Goal: Information Seeking & Learning: Check status

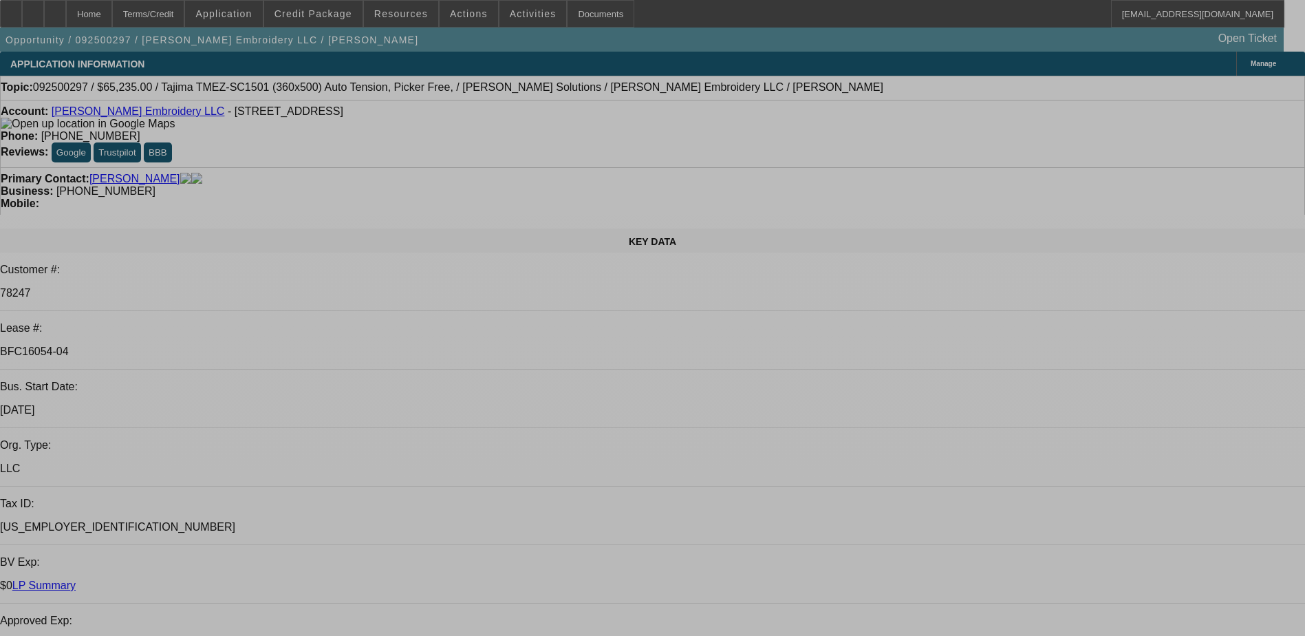
select select "0"
select select "2"
select select "0"
select select "2"
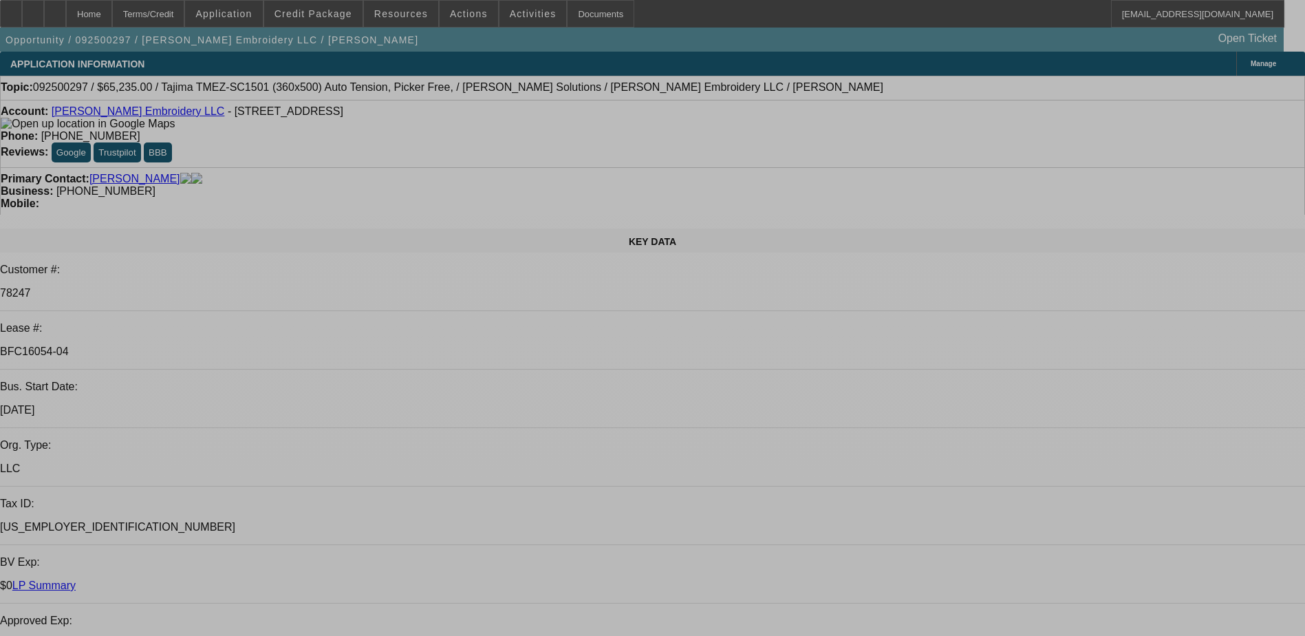
select select "0"
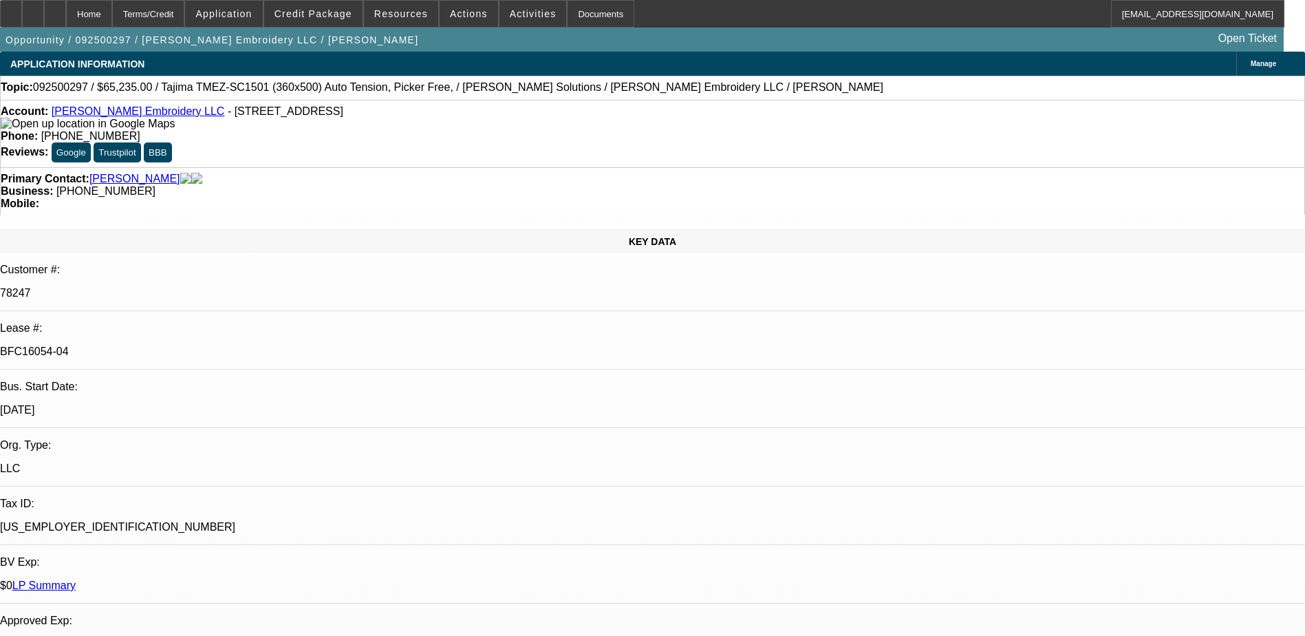
select select "2"
select select "0"
select select "2"
select select "0"
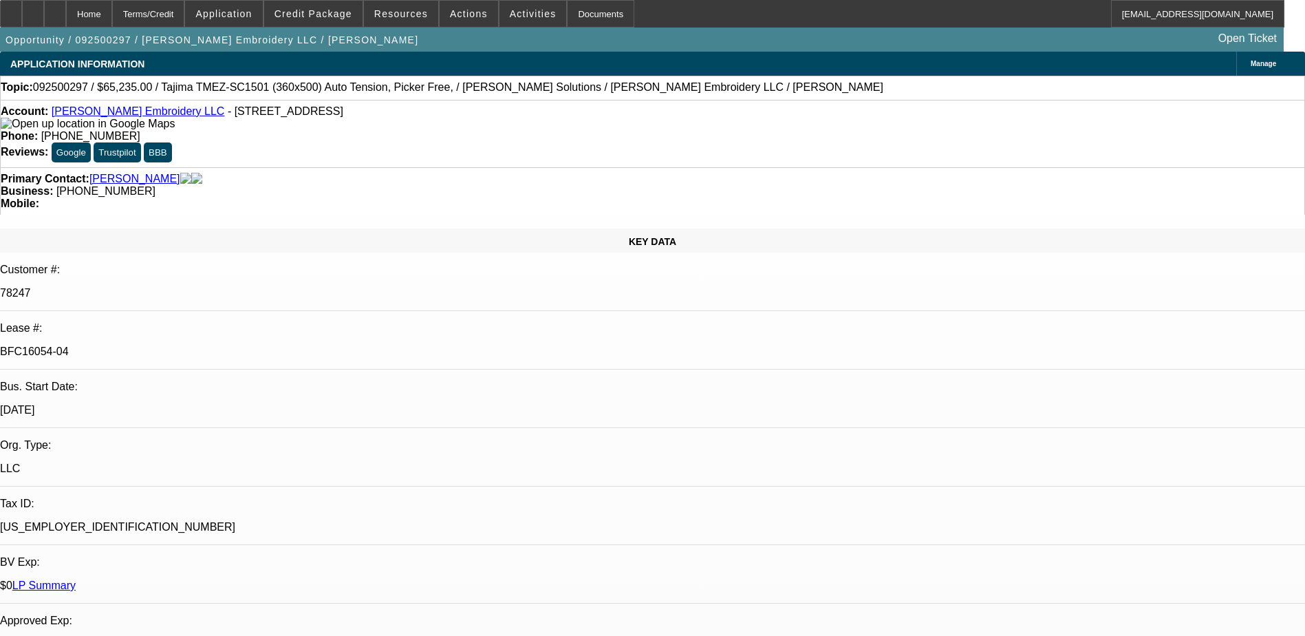
select select "1"
select select "2"
select select "6"
select select "1"
select select "2"
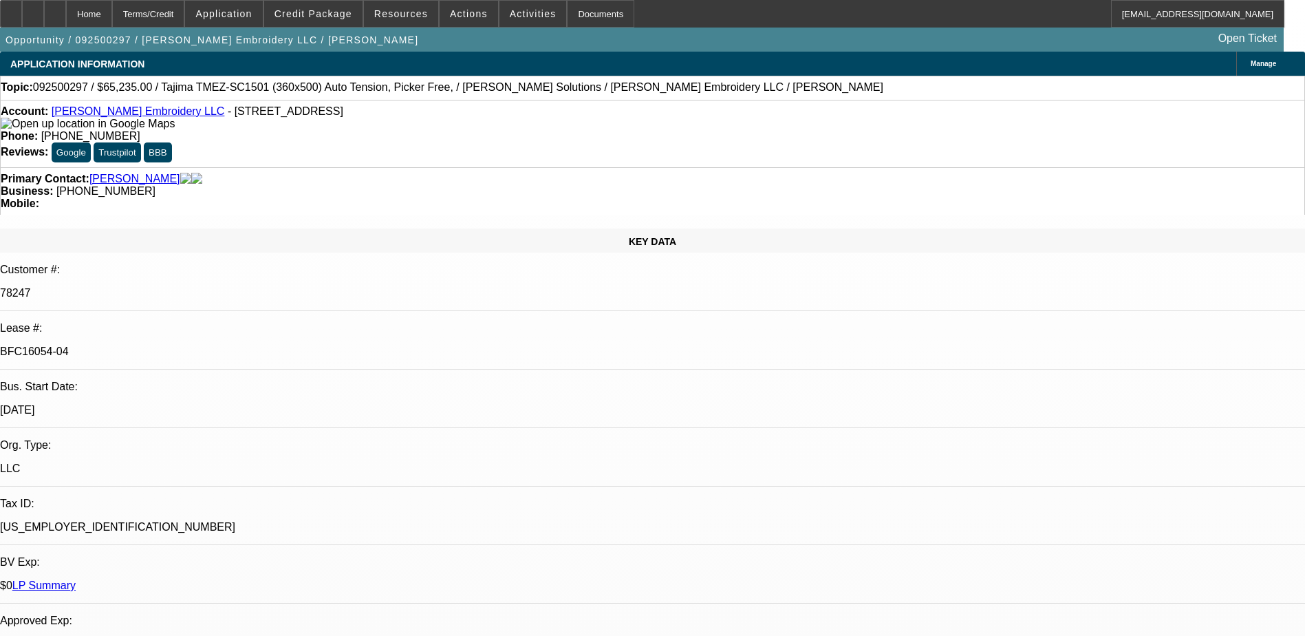
select select "6"
select select "1"
select select "2"
select select "6"
select select "1"
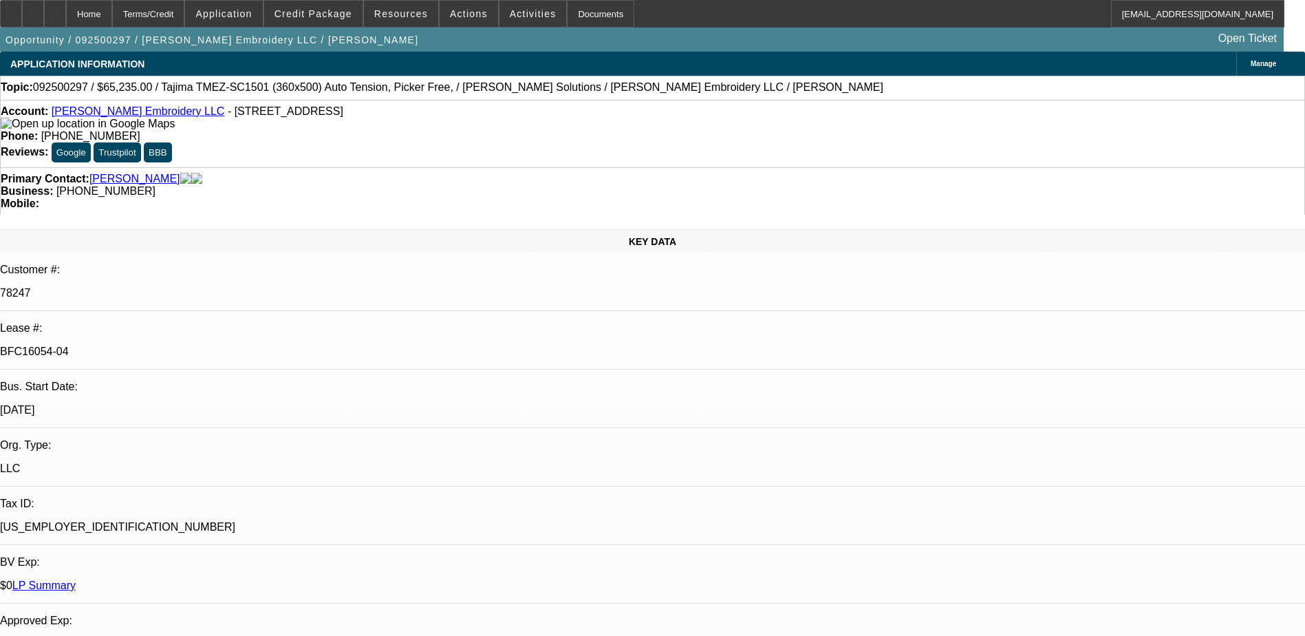
select select "2"
select select "6"
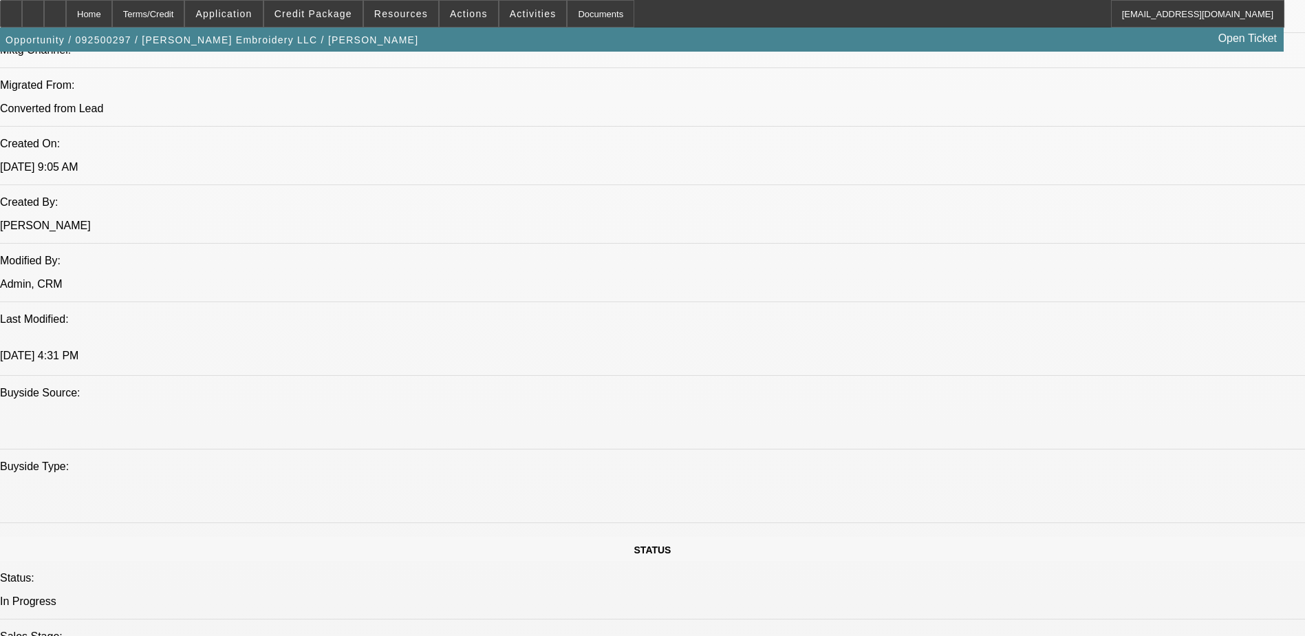
scroll to position [1101, 0]
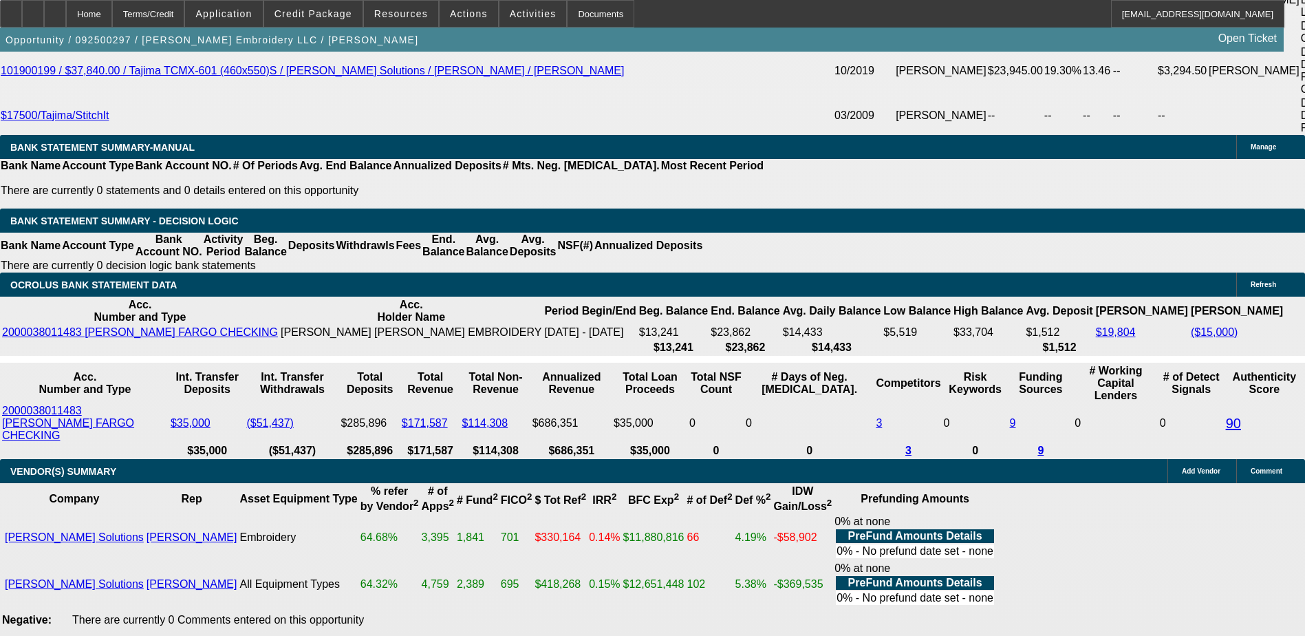
scroll to position [2547, 0]
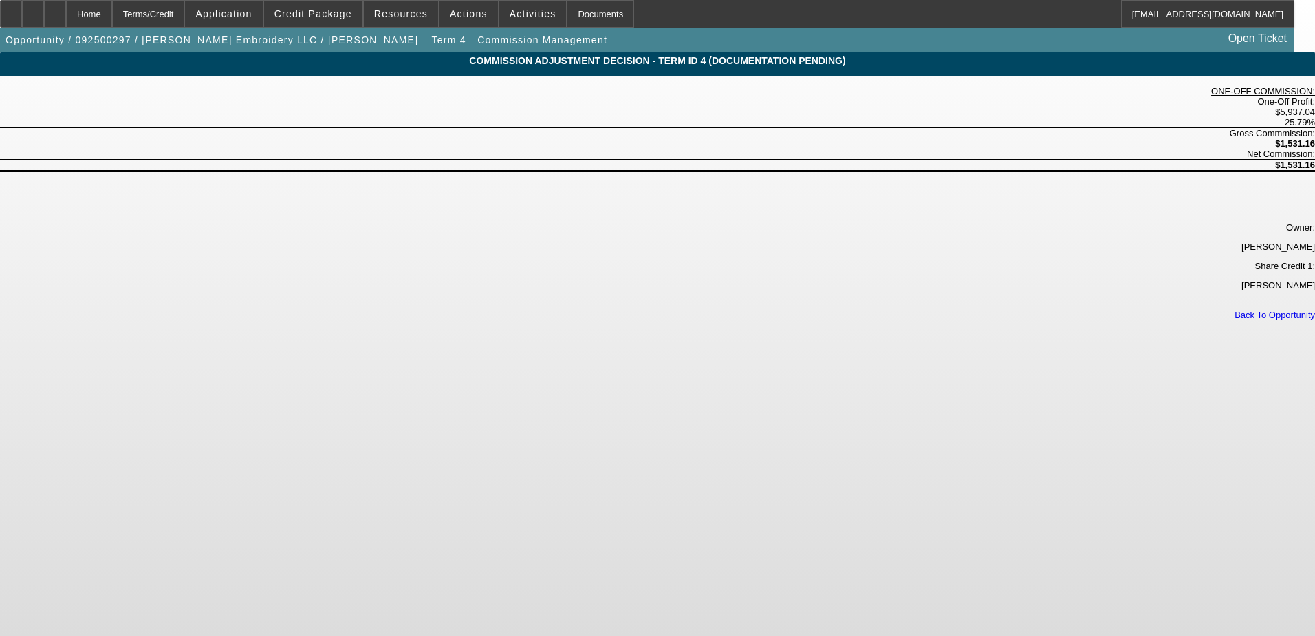
click at [1235, 310] on link "Back To Opportunity" at bounding box center [1275, 315] width 80 height 10
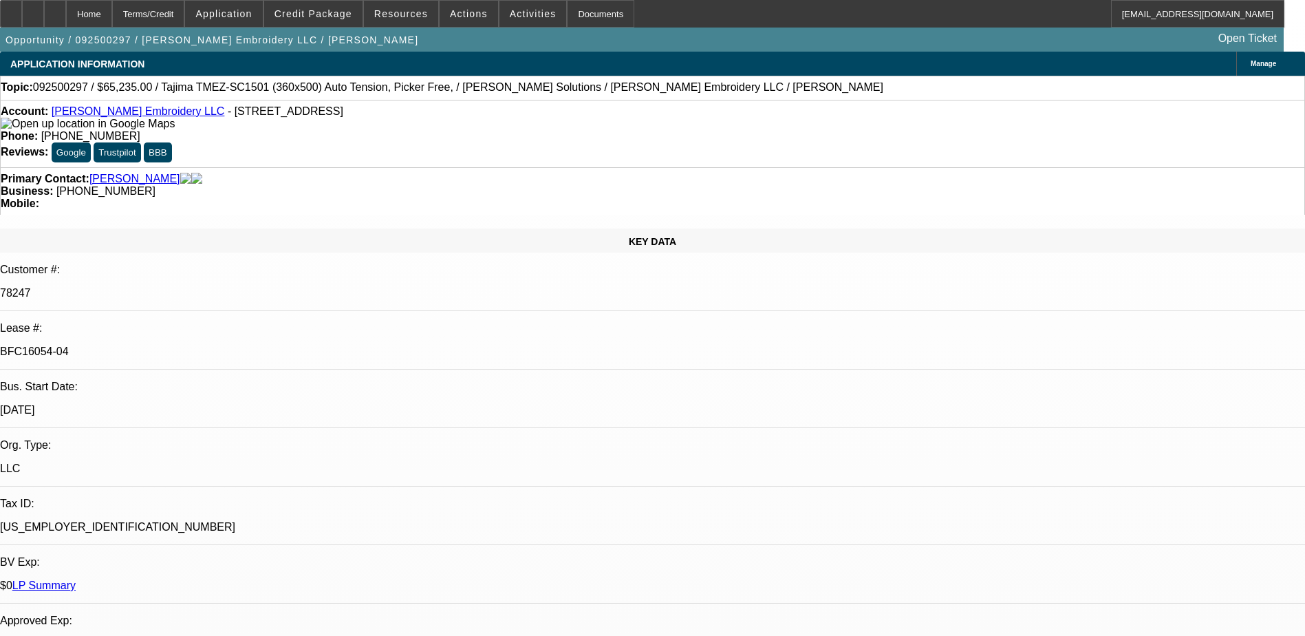
select select "0"
select select "2"
select select "0"
select select "6"
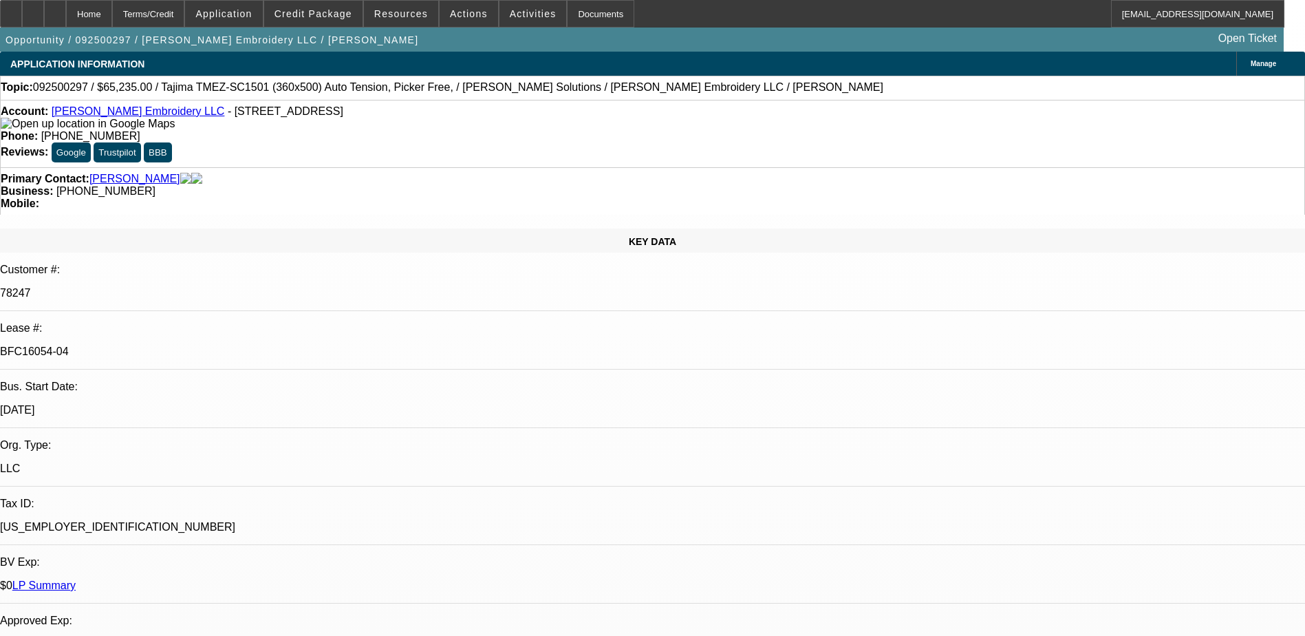
select select "0"
select select "2"
select select "0"
select select "6"
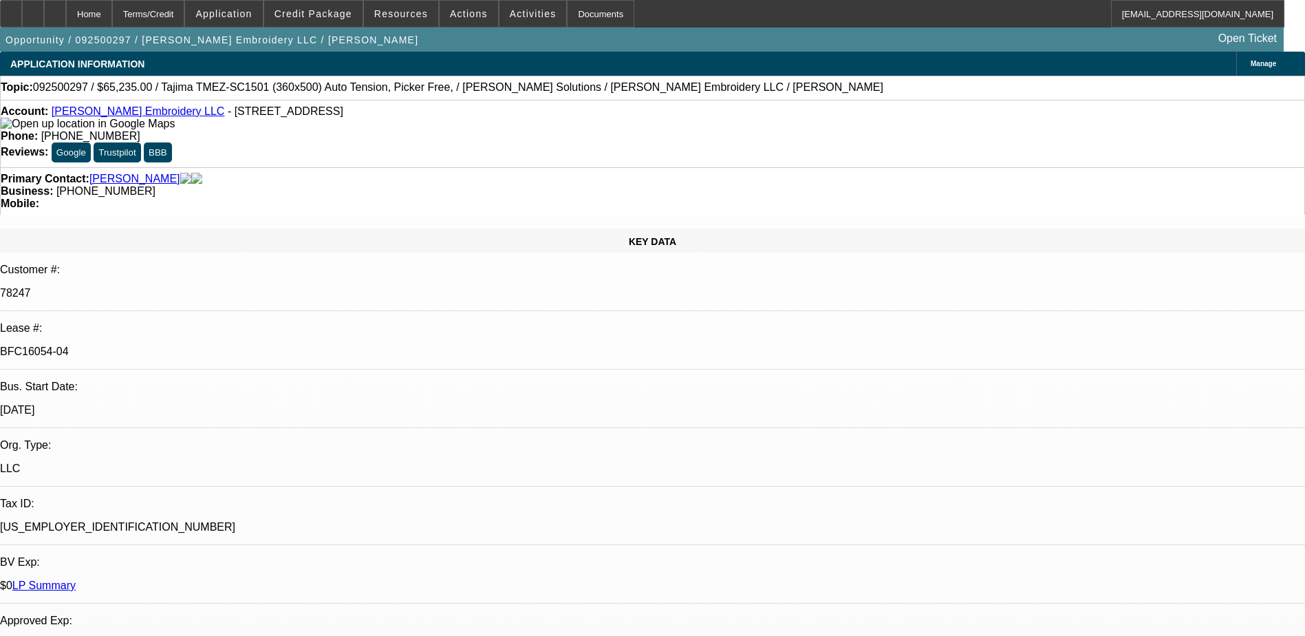
select select "0"
select select "2"
select select "0"
select select "6"
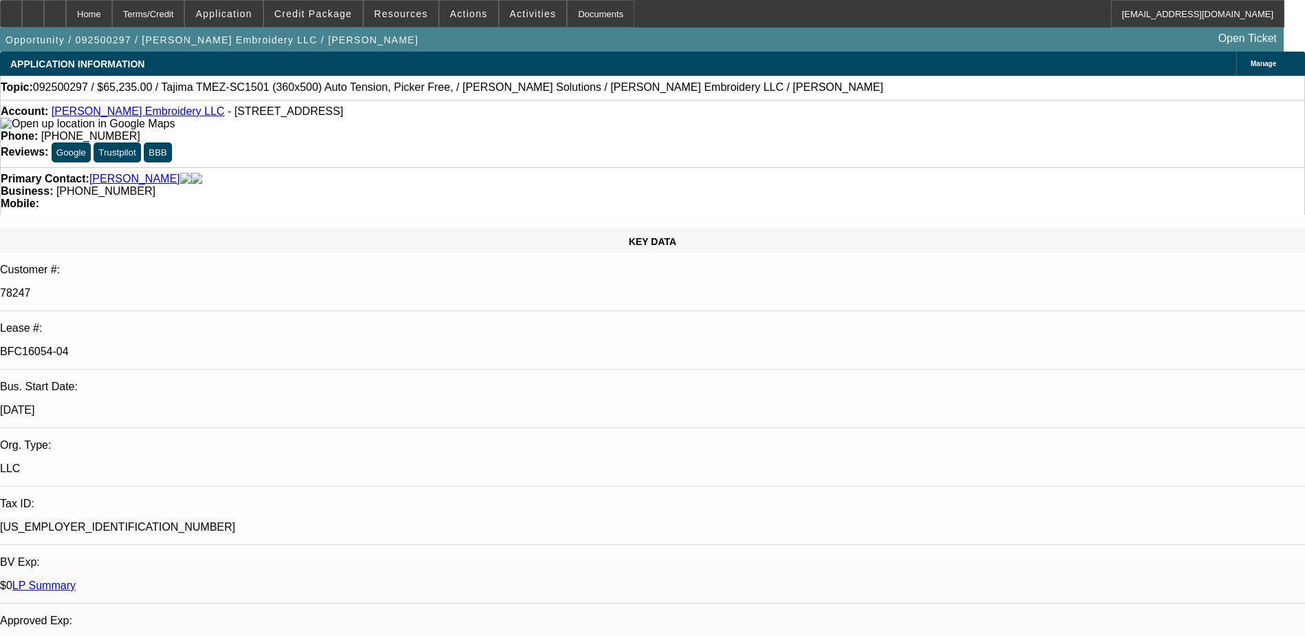
select select "0"
select select "2"
select select "0"
select select "6"
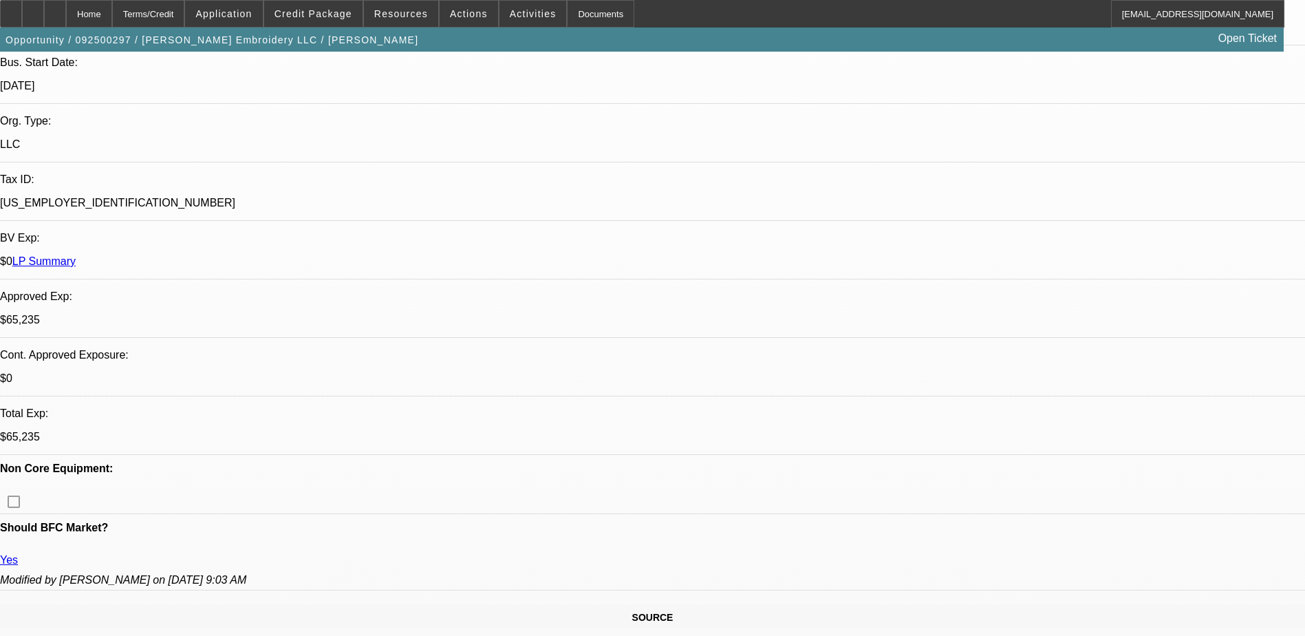
scroll to position [344, 0]
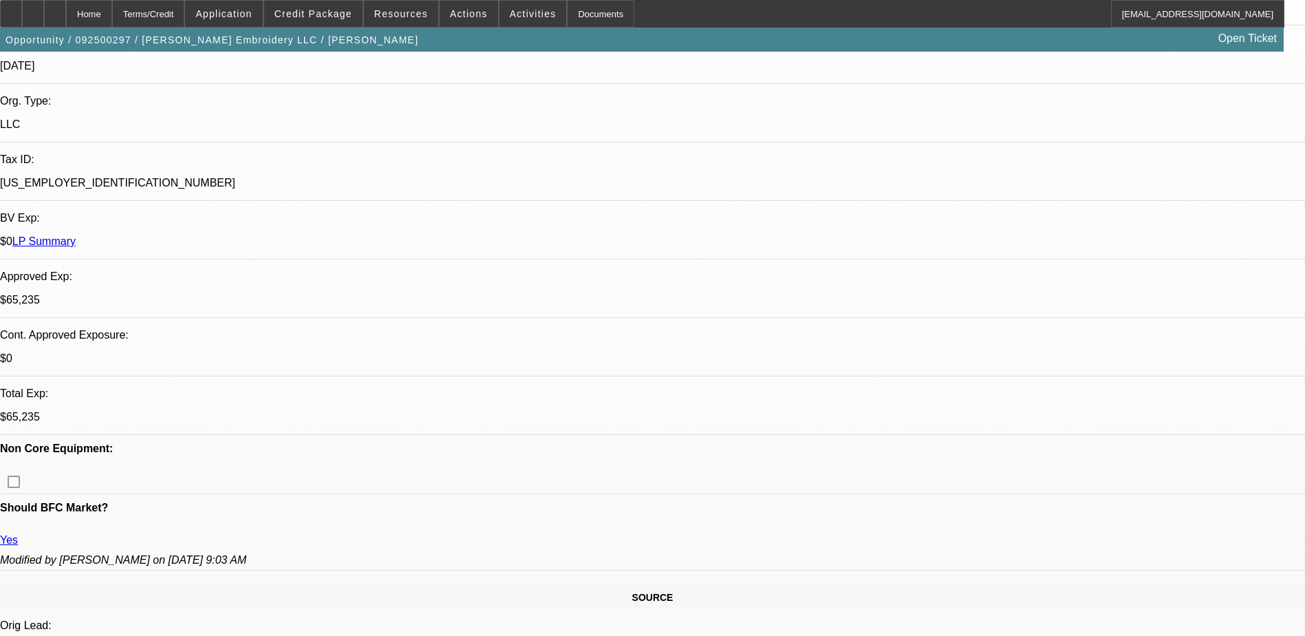
drag, startPoint x: 622, startPoint y: 259, endPoint x: 664, endPoint y: 259, distance: 42.0
drag, startPoint x: 664, startPoint y: 259, endPoint x: 640, endPoint y: 271, distance: 26.8
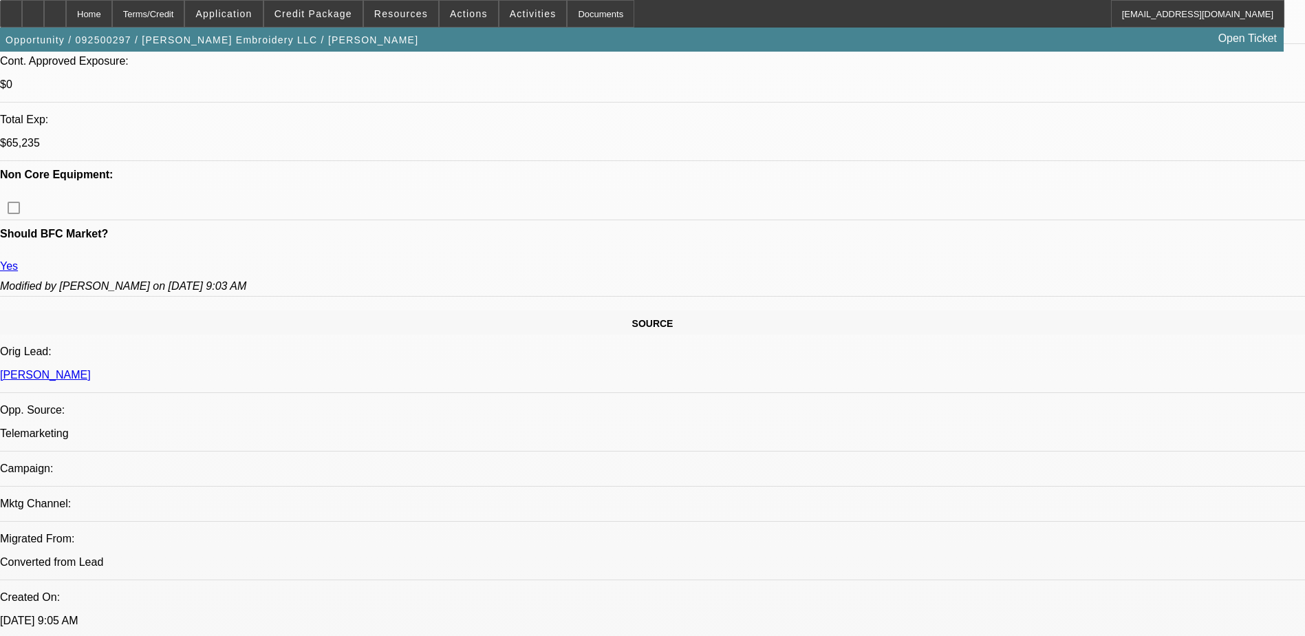
scroll to position [619, 0]
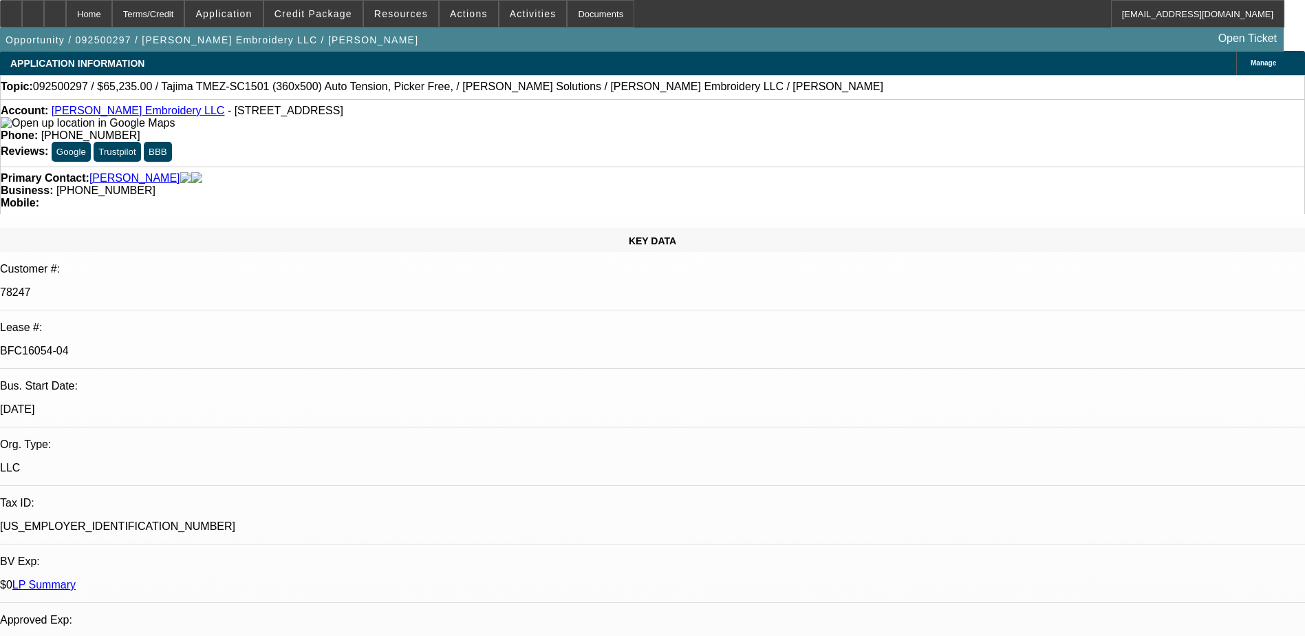
scroll to position [0, 0]
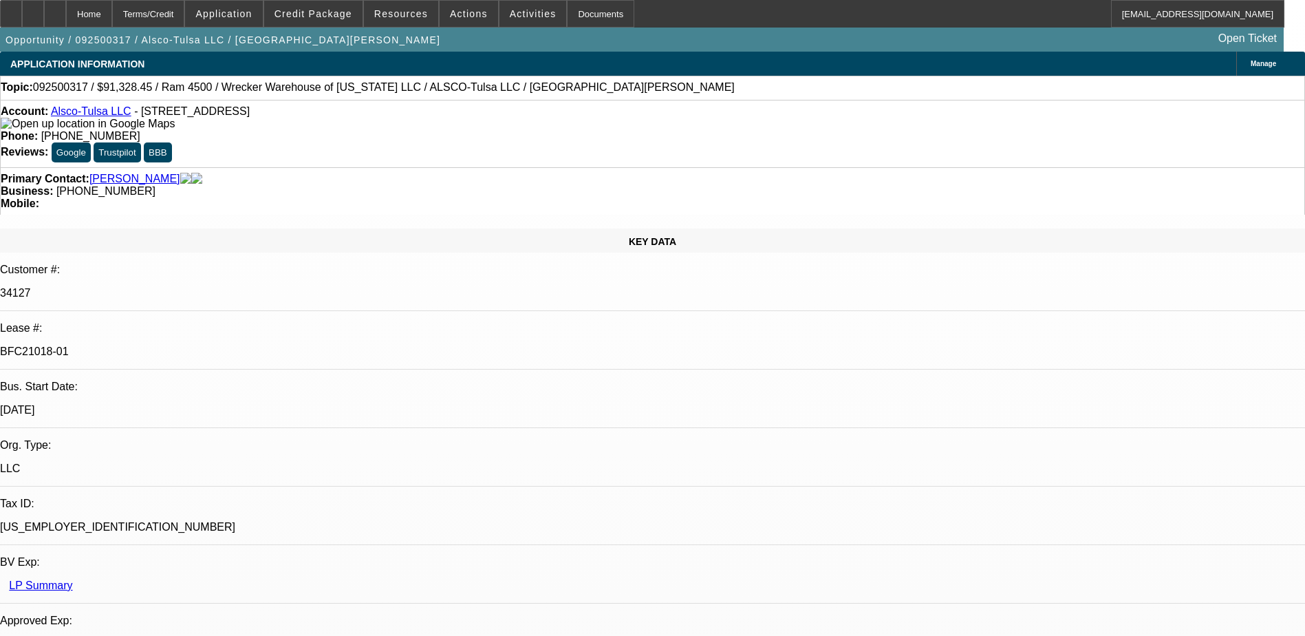
select select "0"
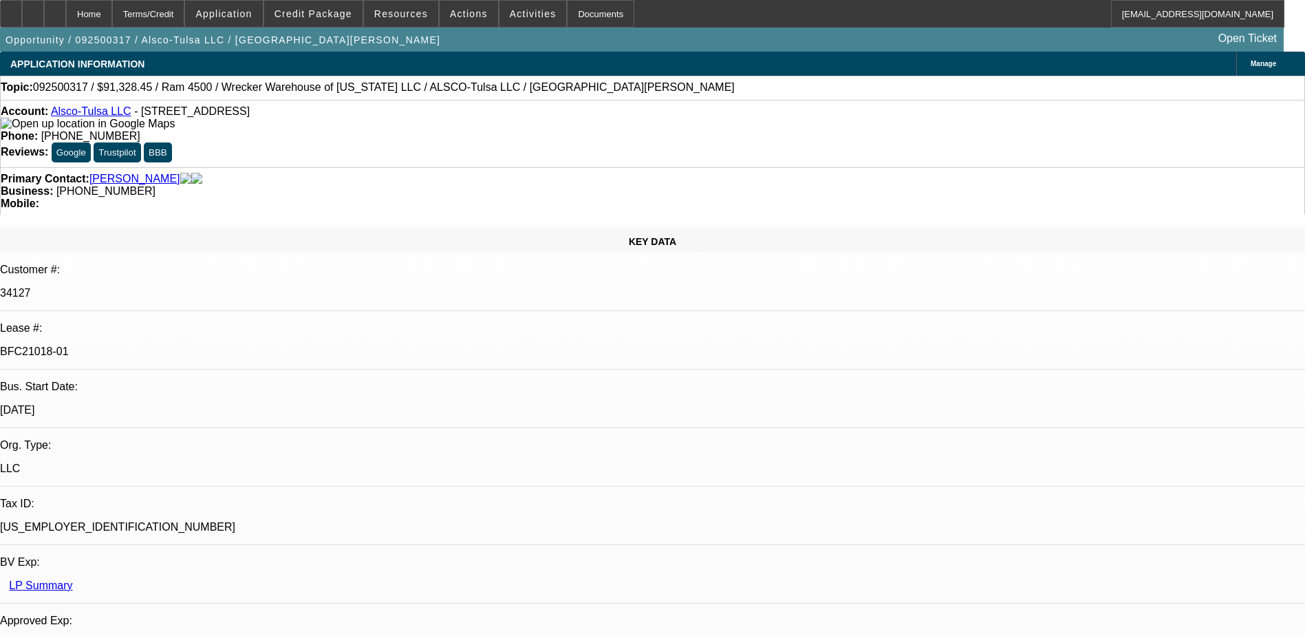
select select "0"
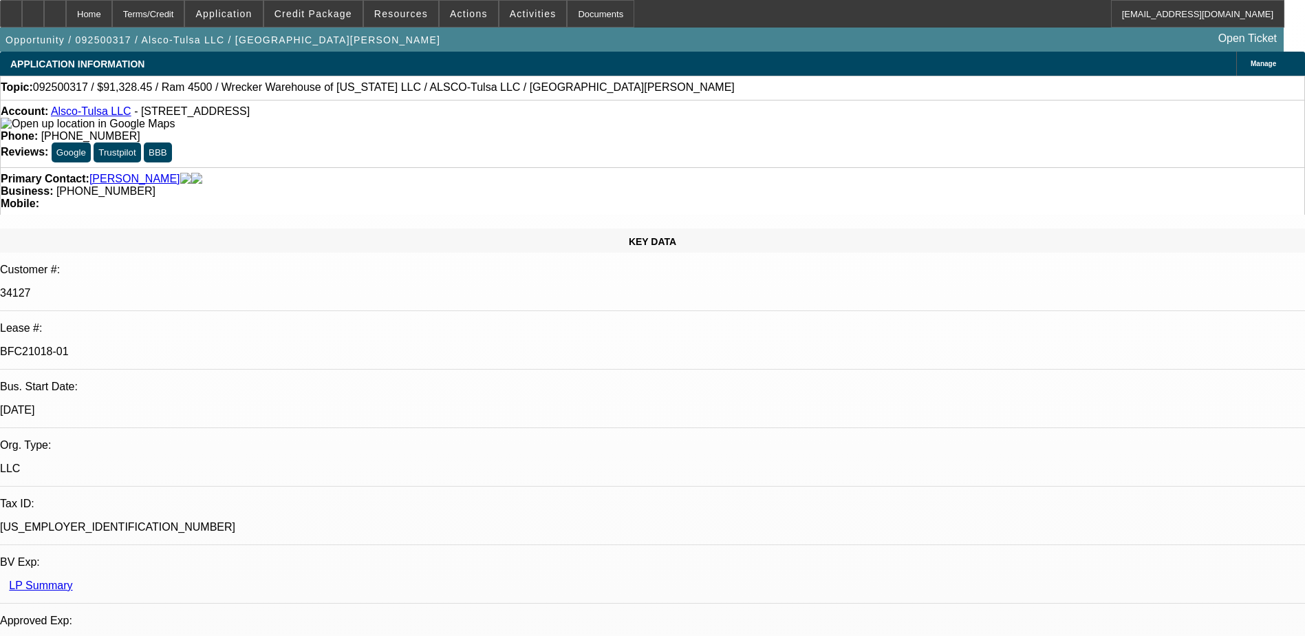
select select "0"
select select "1"
select select "6"
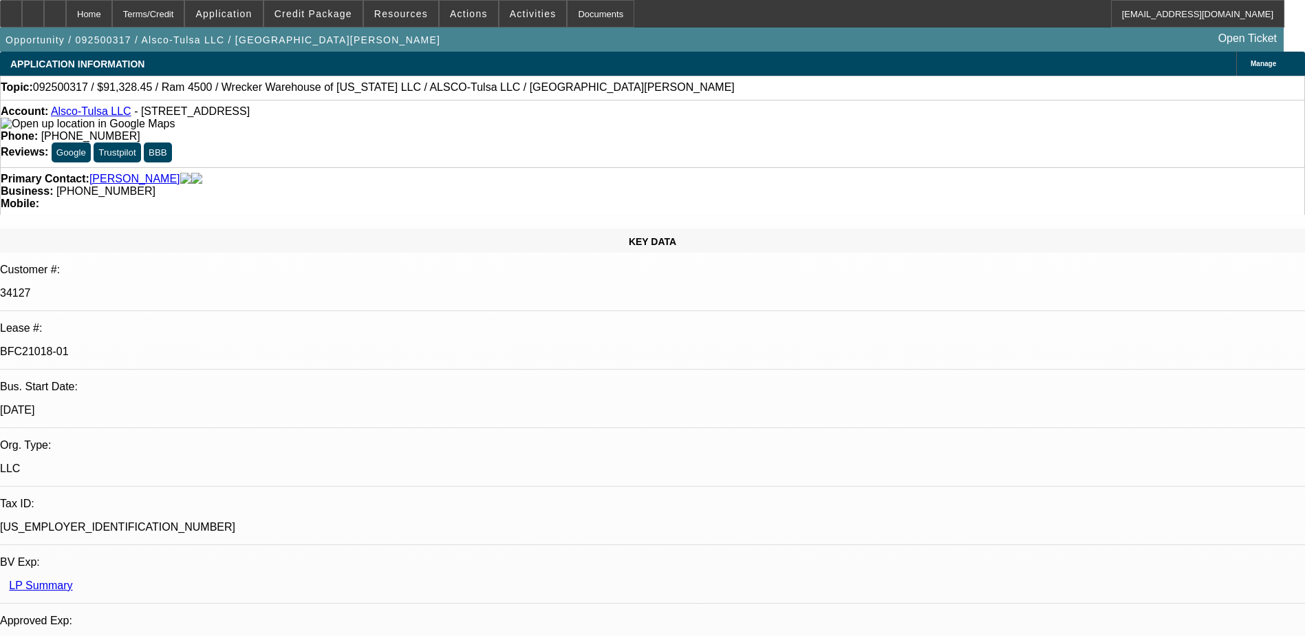
select select "1"
select select "6"
select select "1"
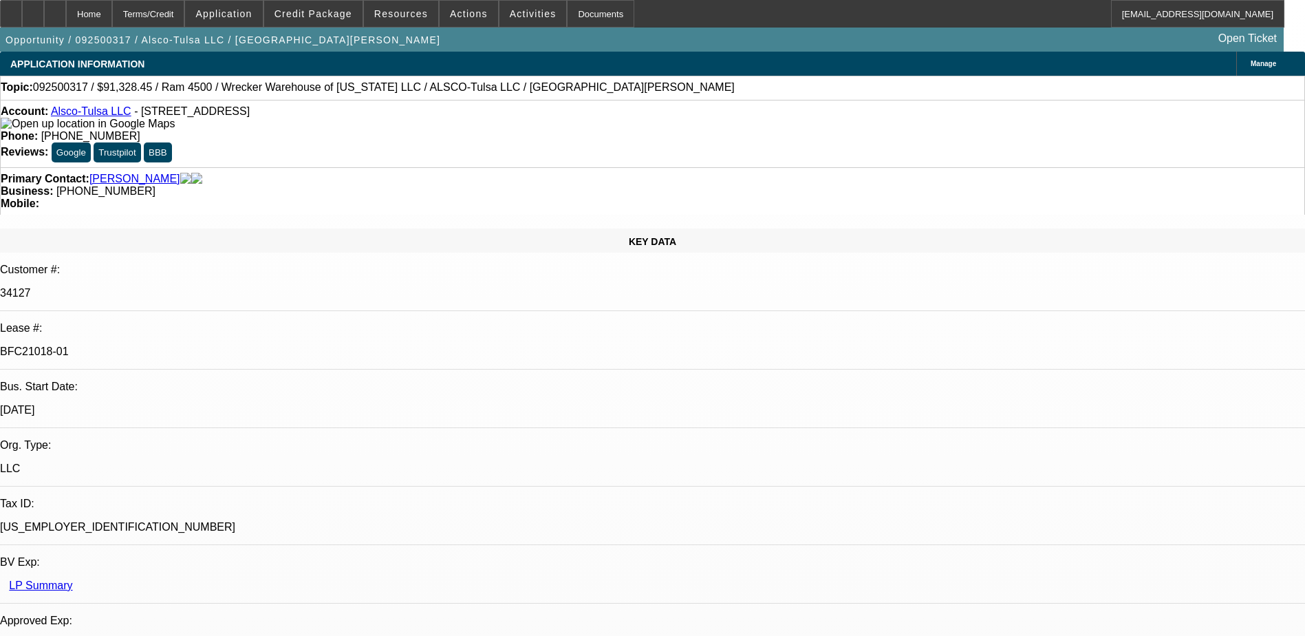
select select "6"
select select "1"
select select "6"
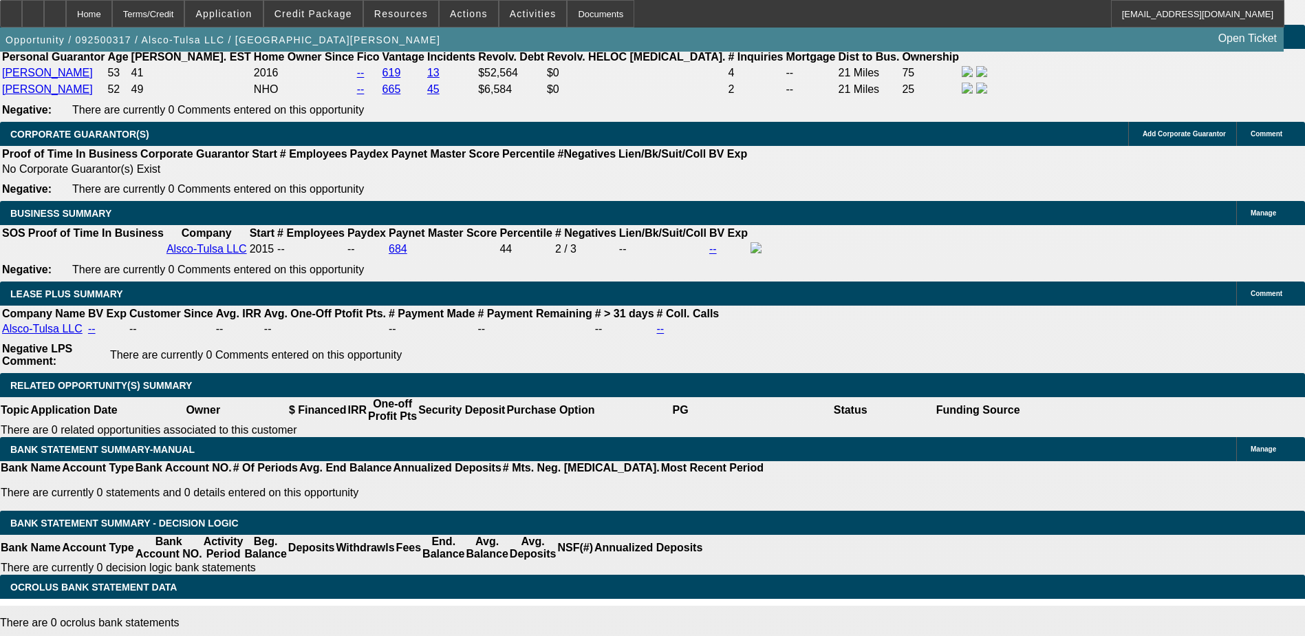
scroll to position [3383, 0]
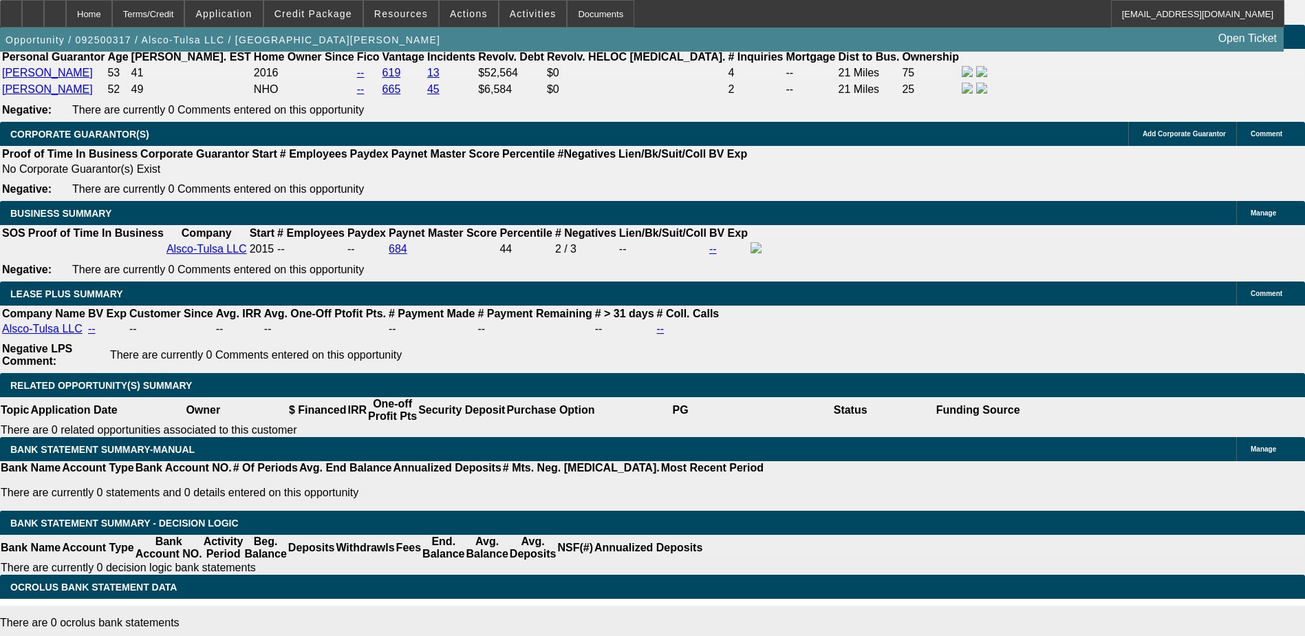
scroll to position [3108, 0]
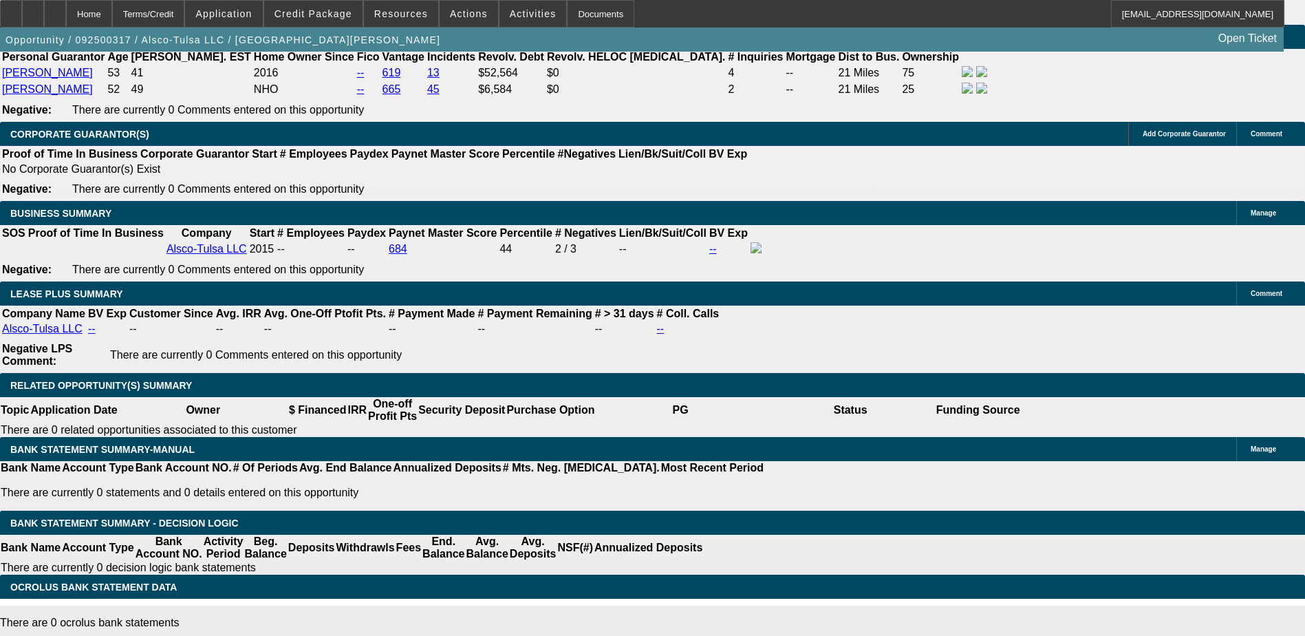
scroll to position [2626, 0]
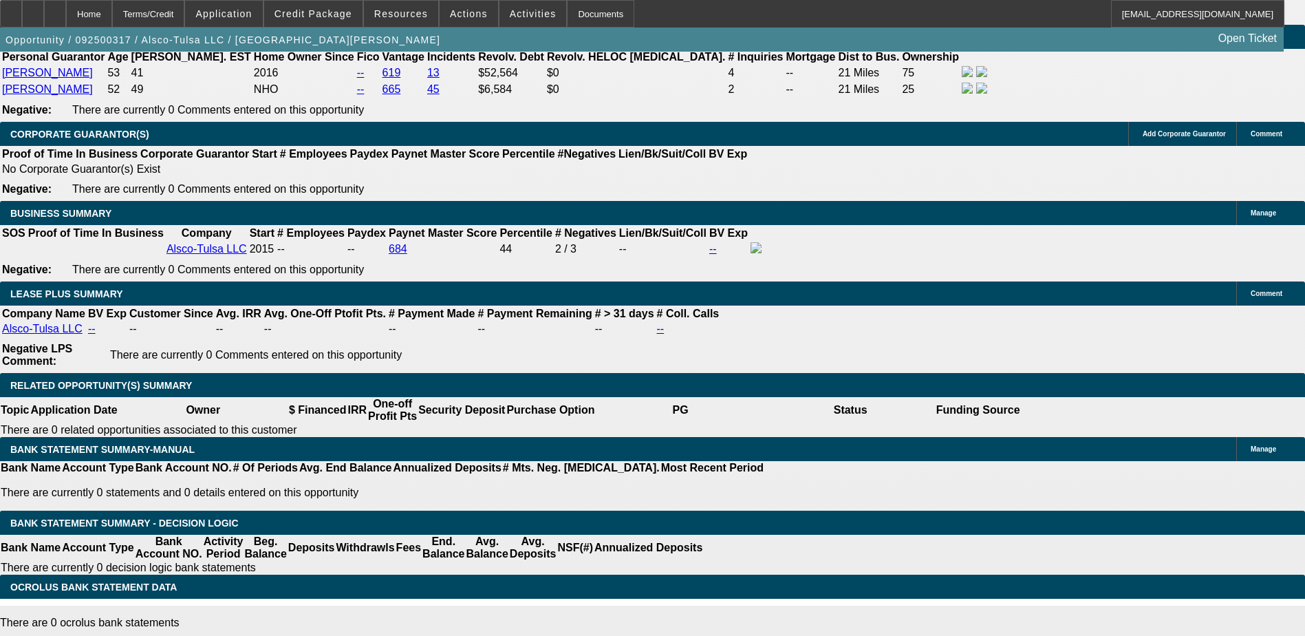
scroll to position [2283, 0]
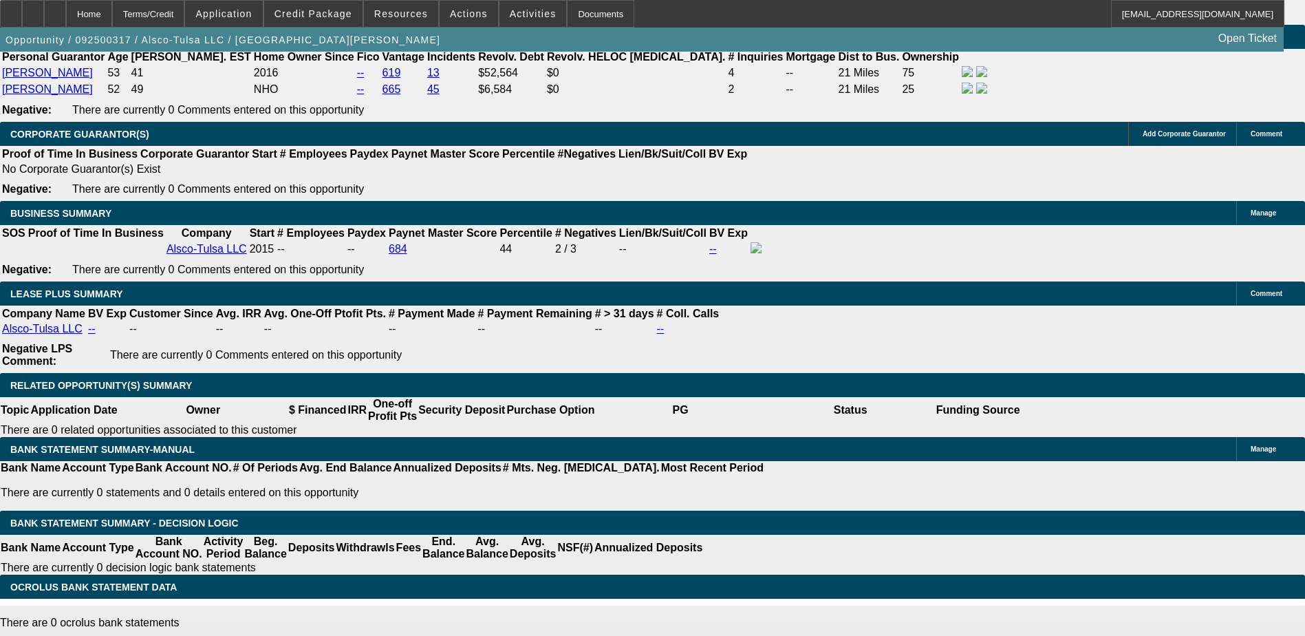
drag, startPoint x: 996, startPoint y: 513, endPoint x: 1164, endPoint y: 513, distance: 167.9
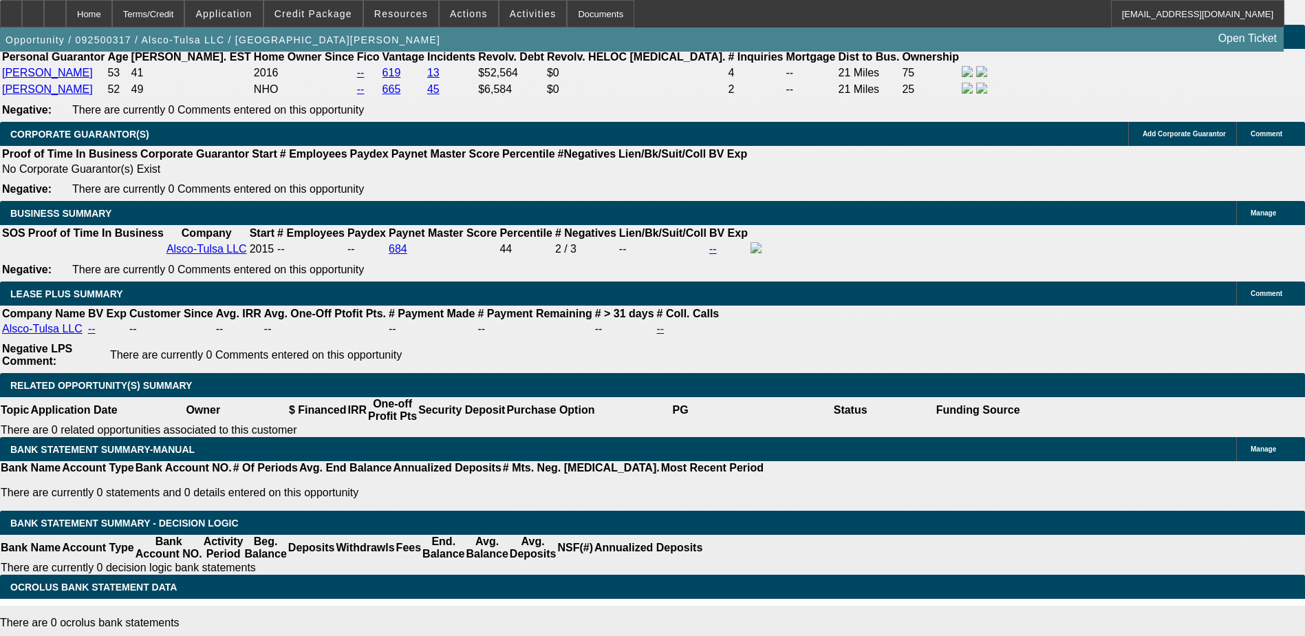
drag, startPoint x: 961, startPoint y: 464, endPoint x: 1131, endPoint y: 484, distance: 171.2
drag, startPoint x: 1131, startPoint y: 484, endPoint x: 1118, endPoint y: 499, distance: 19.5
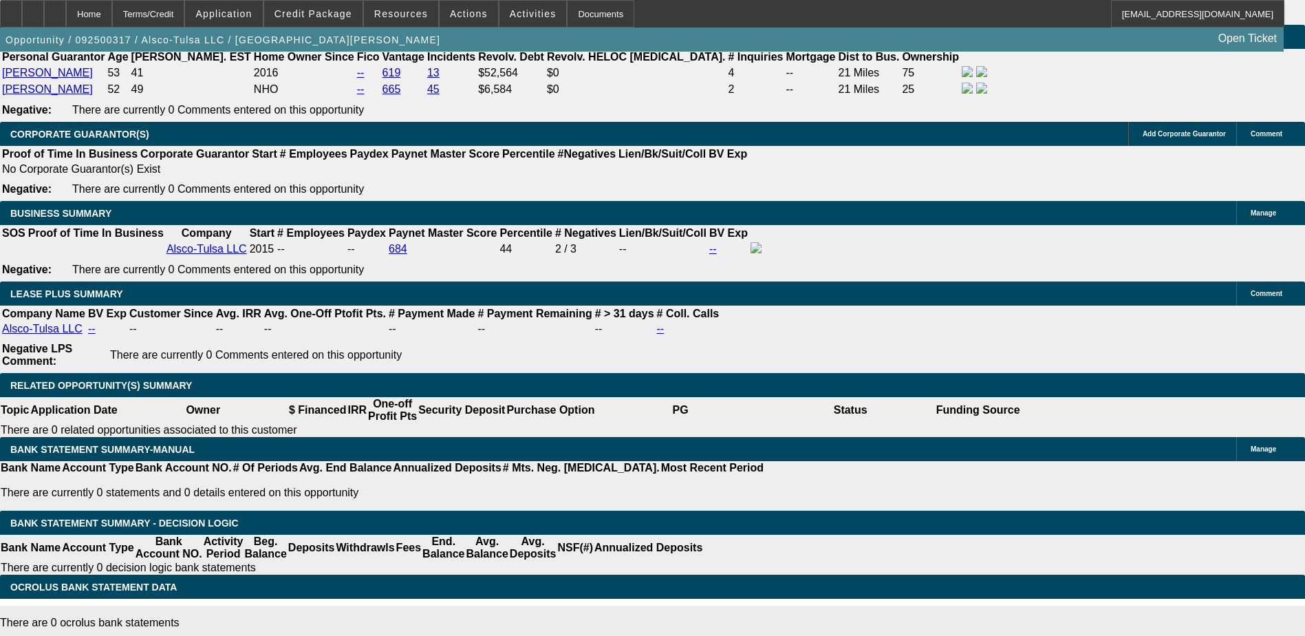
scroll to position [1732, 0]
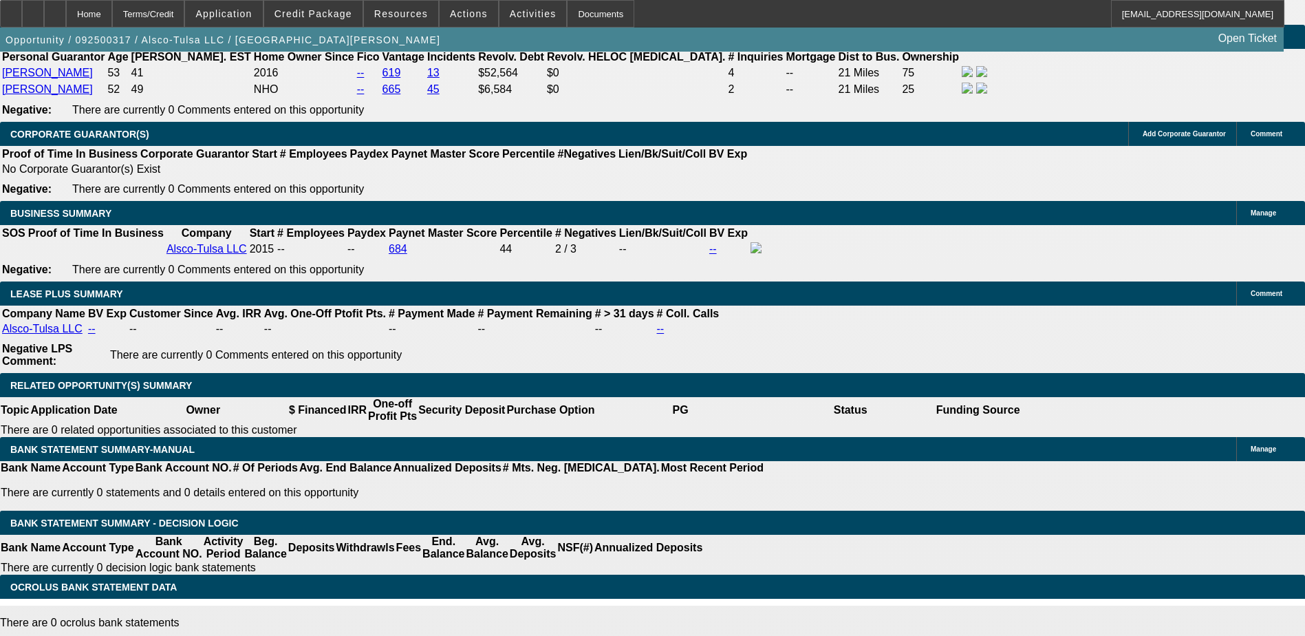
scroll to position [1457, 0]
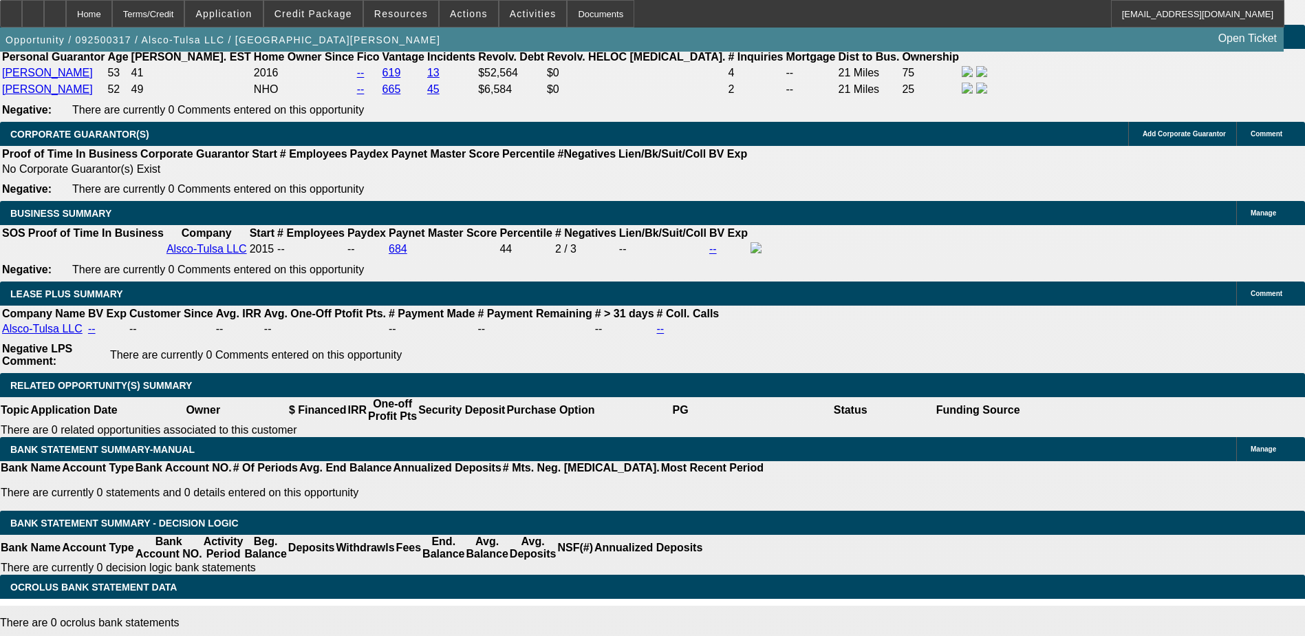
scroll to position [1319, 0]
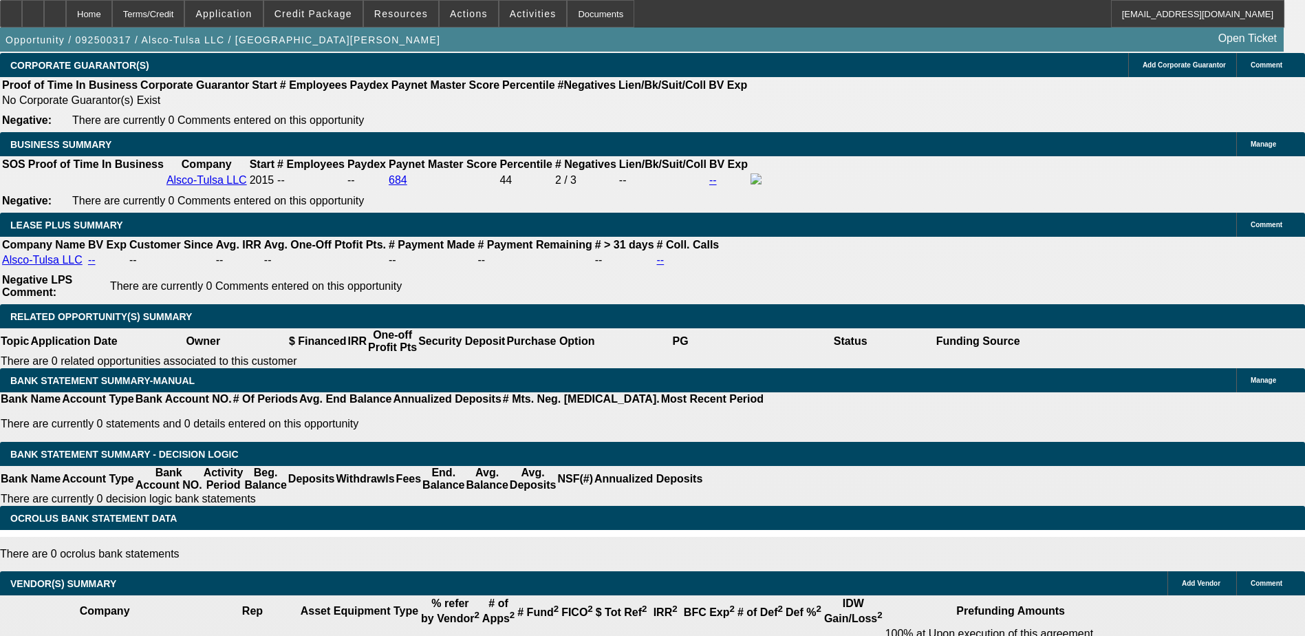
scroll to position [219, 0]
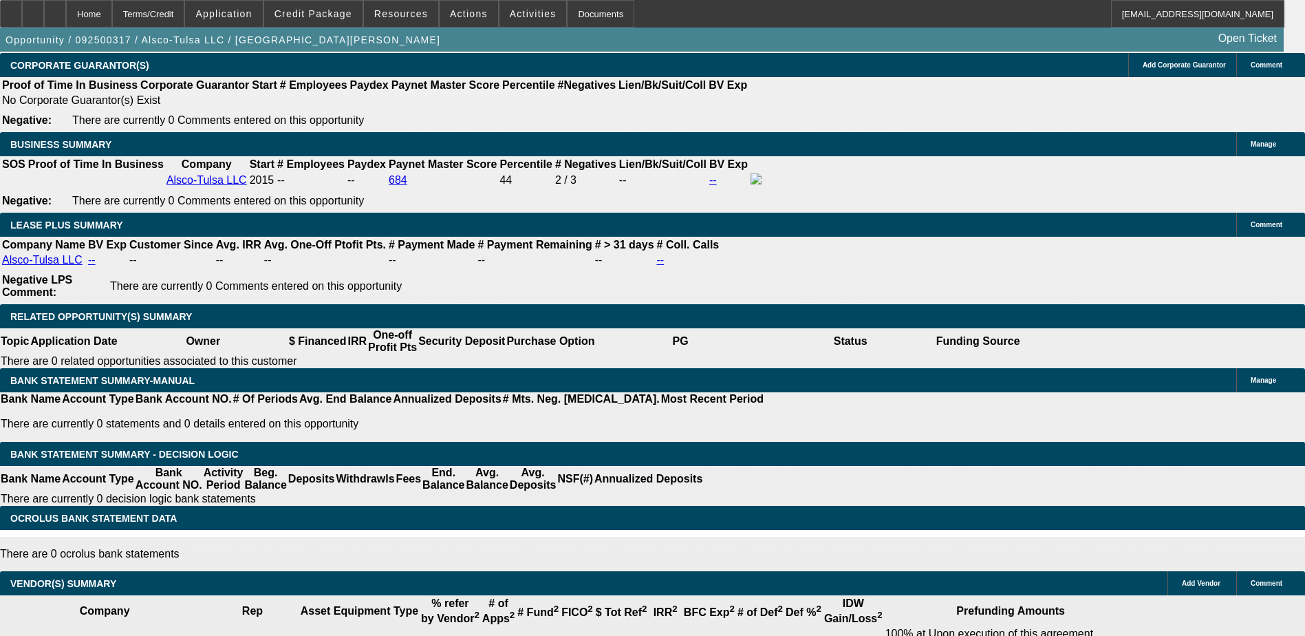
scroll to position [150, 0]
